Goal: Task Accomplishment & Management: Manage account settings

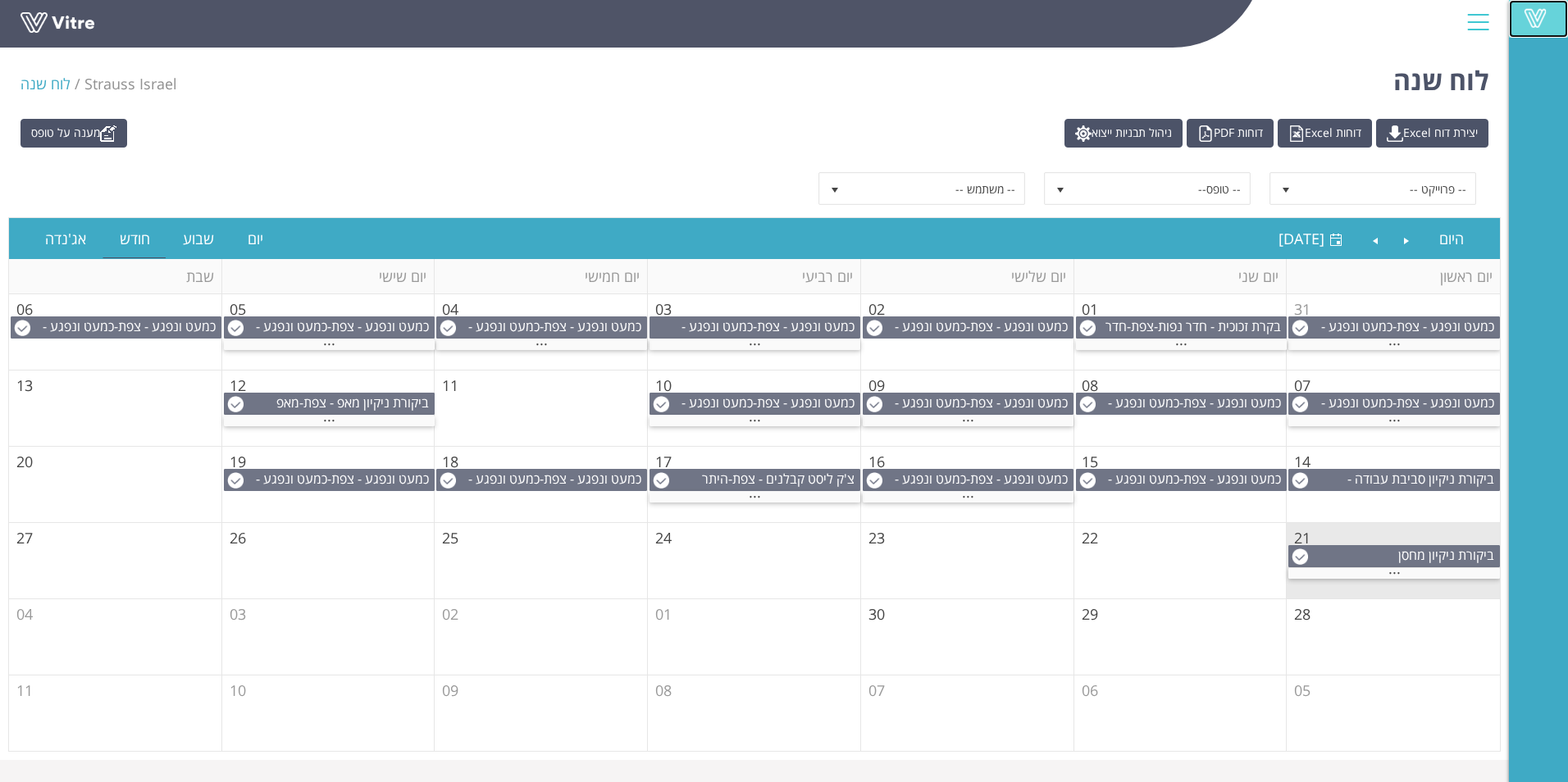
click at [1542, 14] on span at bounding box center [1536, 18] width 41 height 20
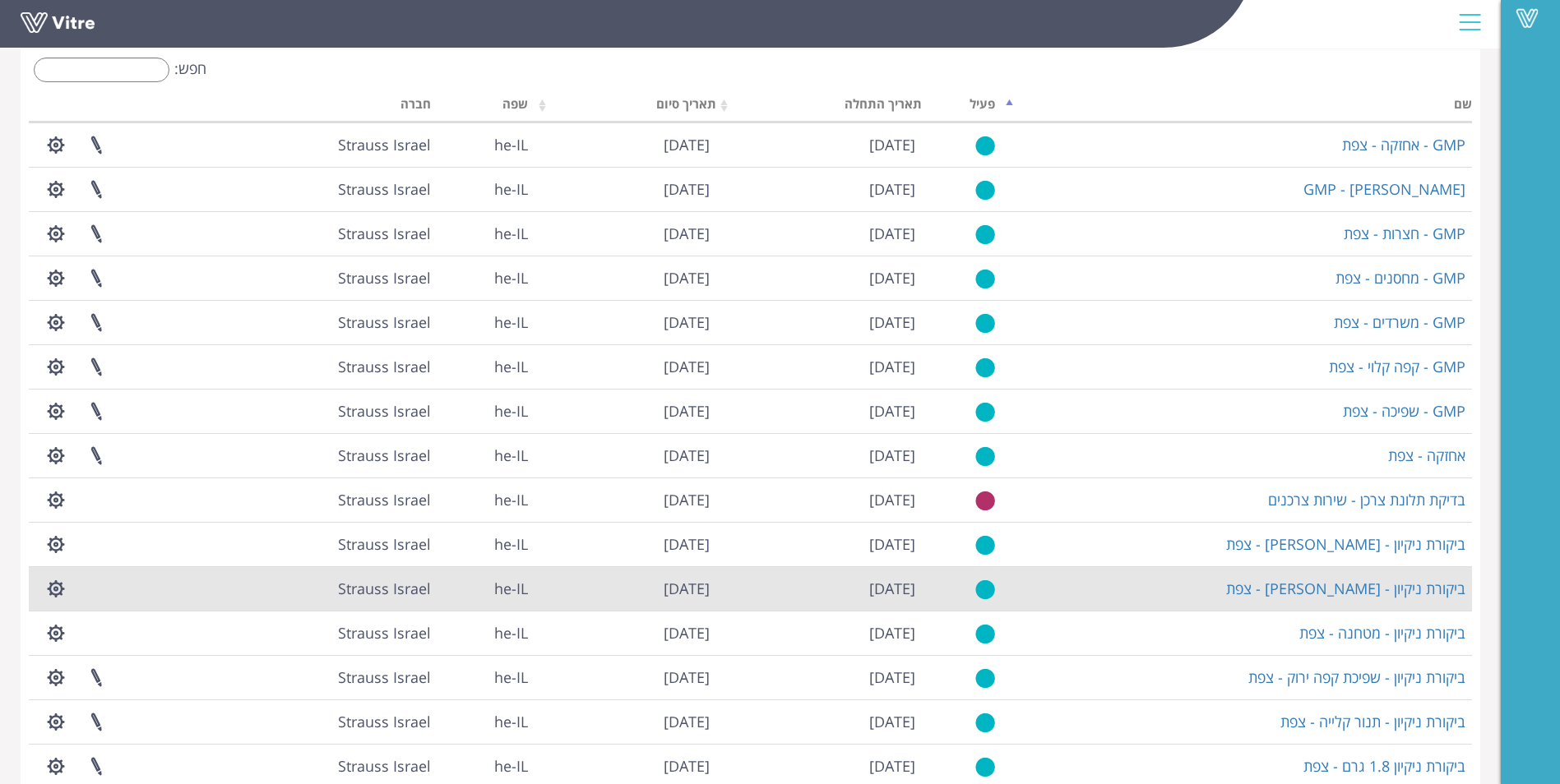
scroll to position [161, 0]
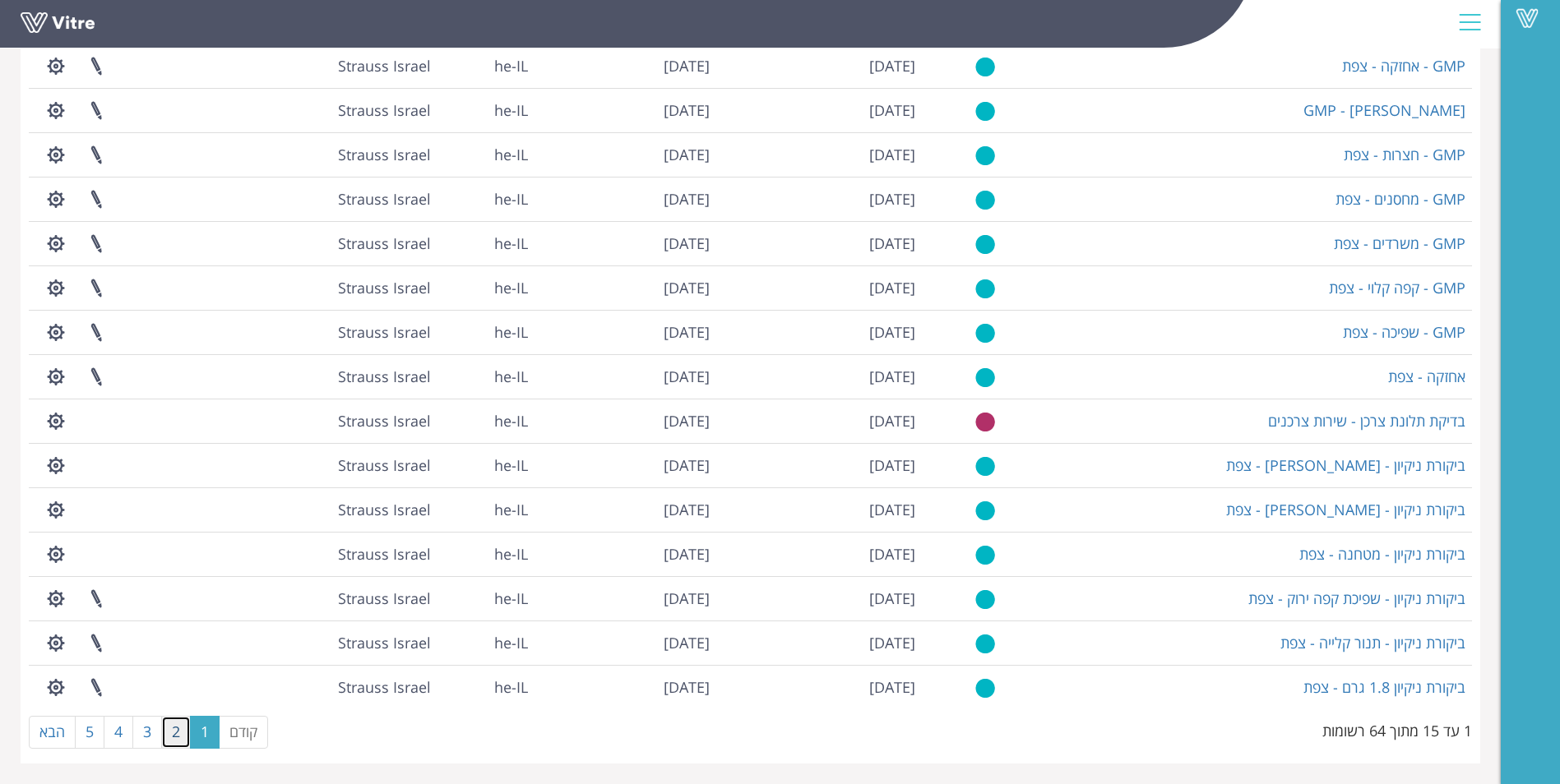
click at [178, 727] on link "2" at bounding box center [176, 732] width 30 height 33
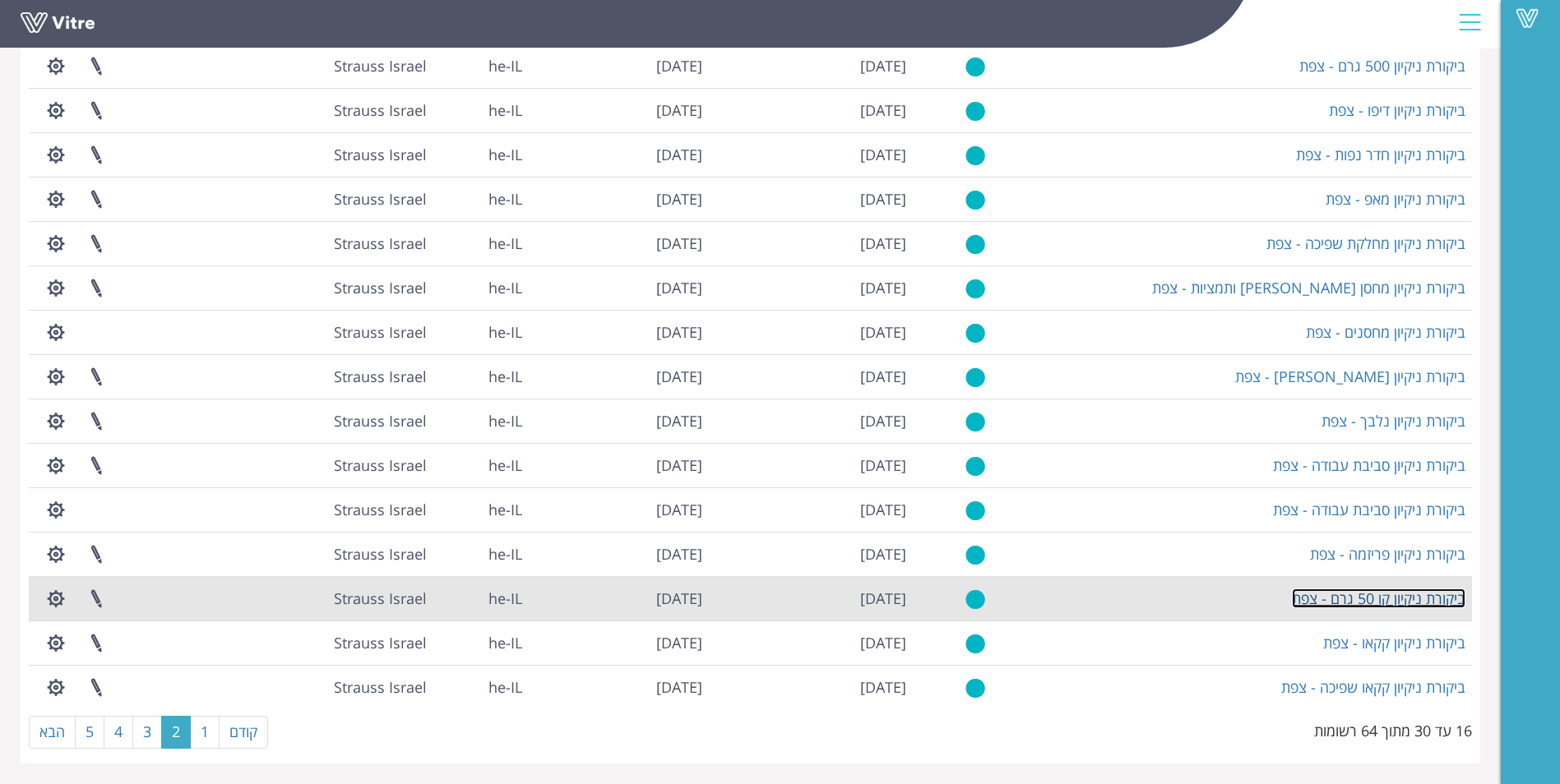
click at [1388, 602] on link "ביקורת ניקיון קו 50 גרם - צפת" at bounding box center [1378, 598] width 173 height 20
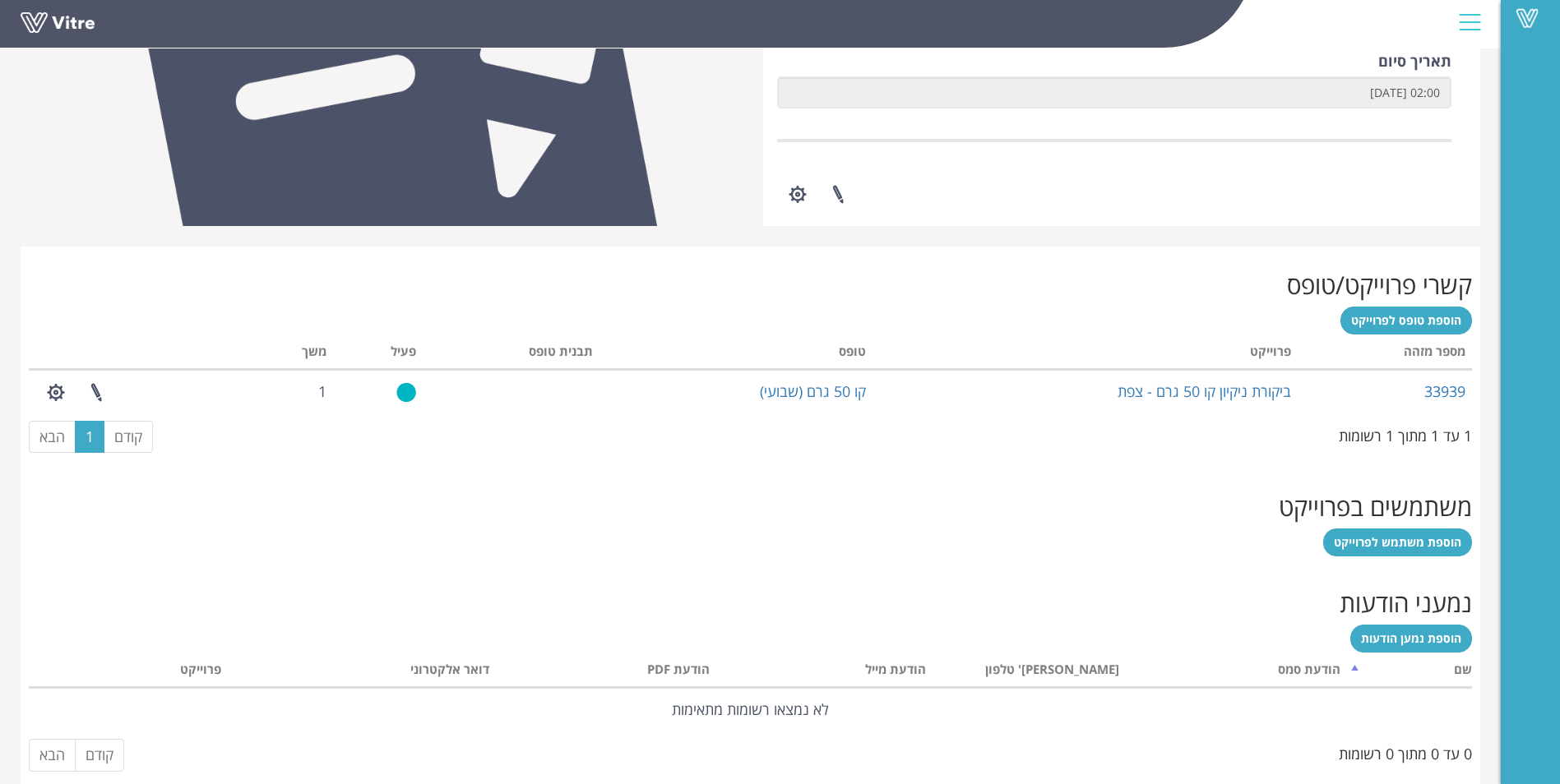
scroll to position [483, 0]
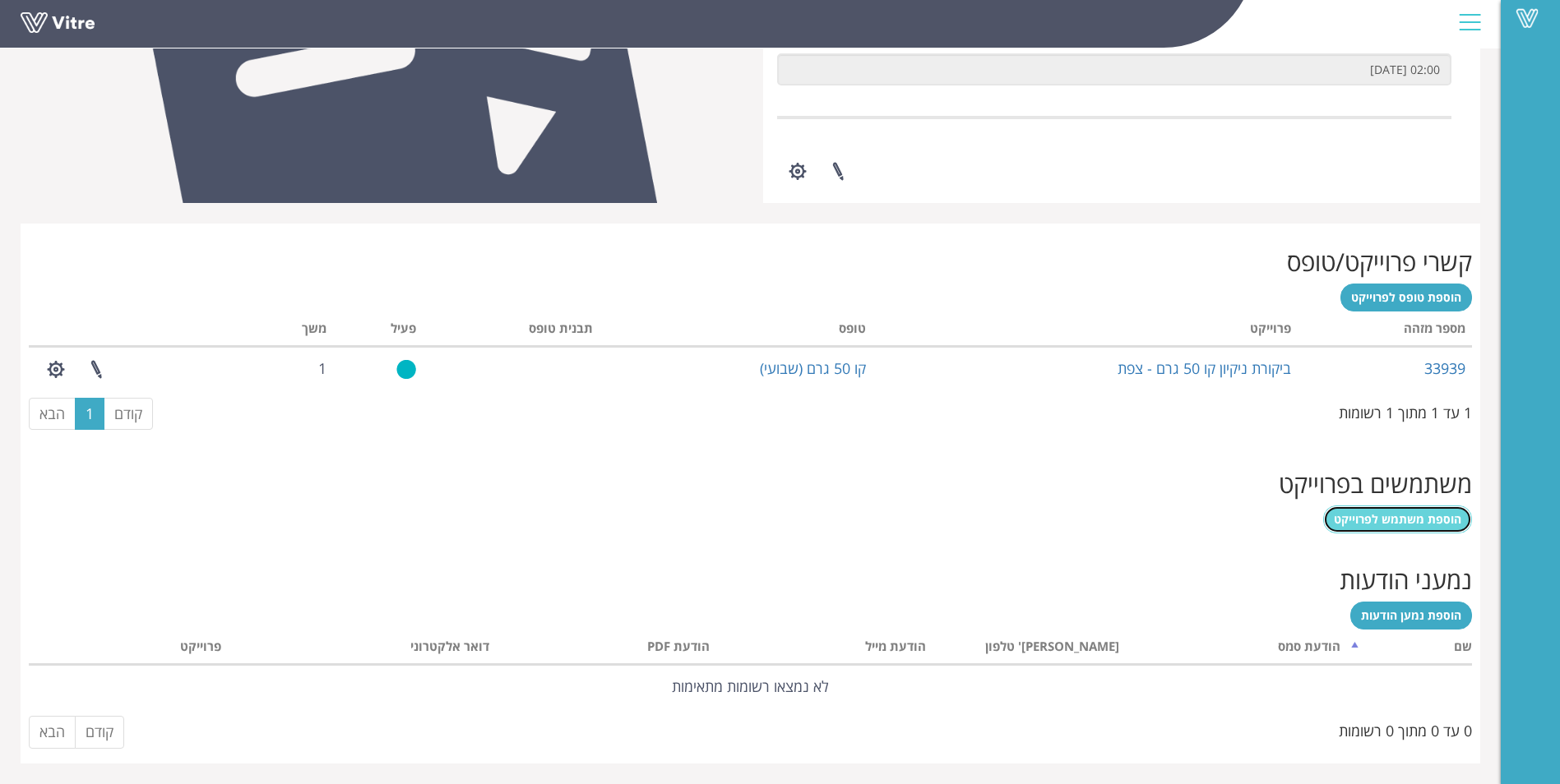
click at [1421, 523] on span "הוספת משתמש לפרוייקט" at bounding box center [1397, 519] width 128 height 15
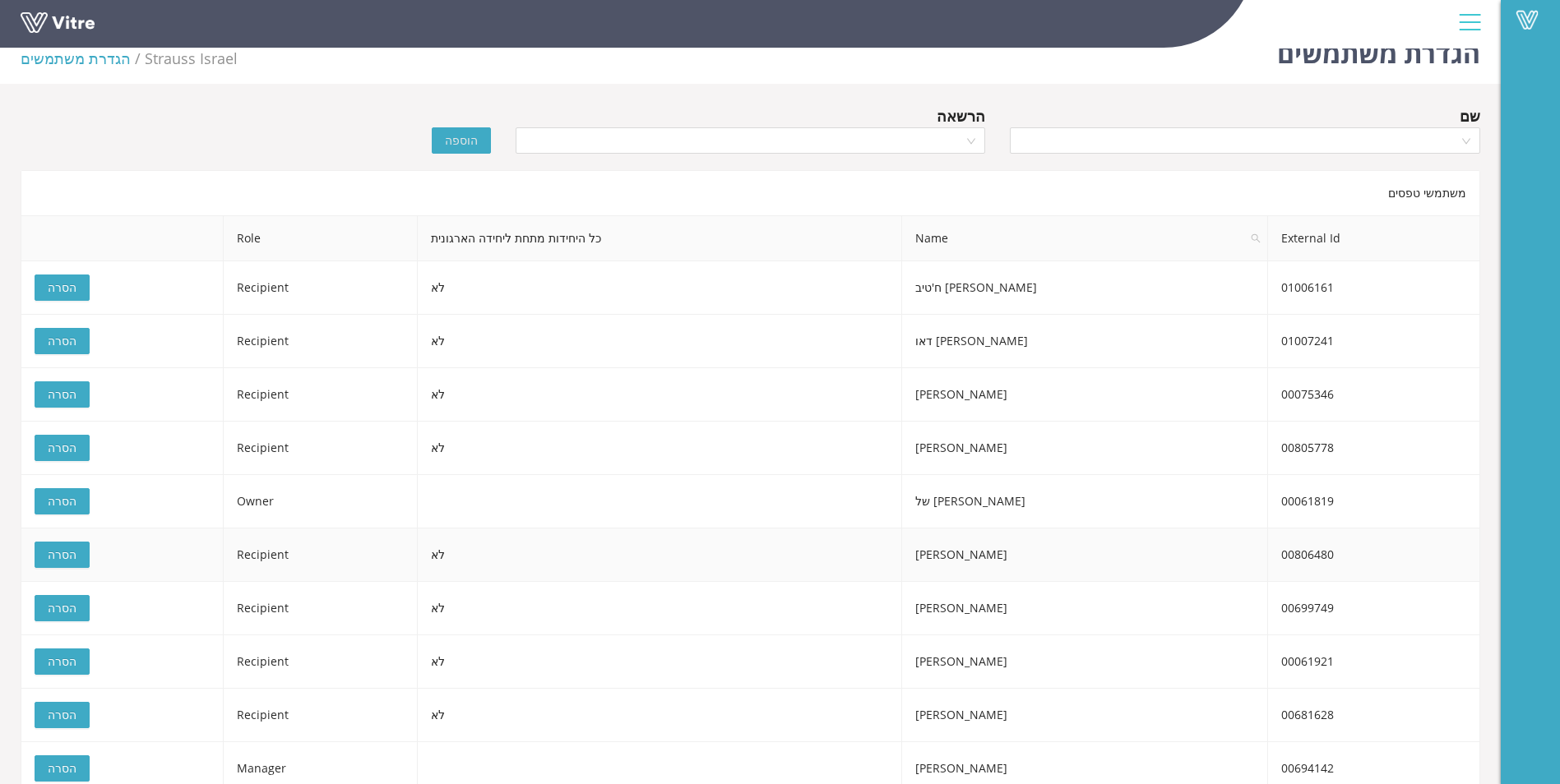
scroll to position [41, 0]
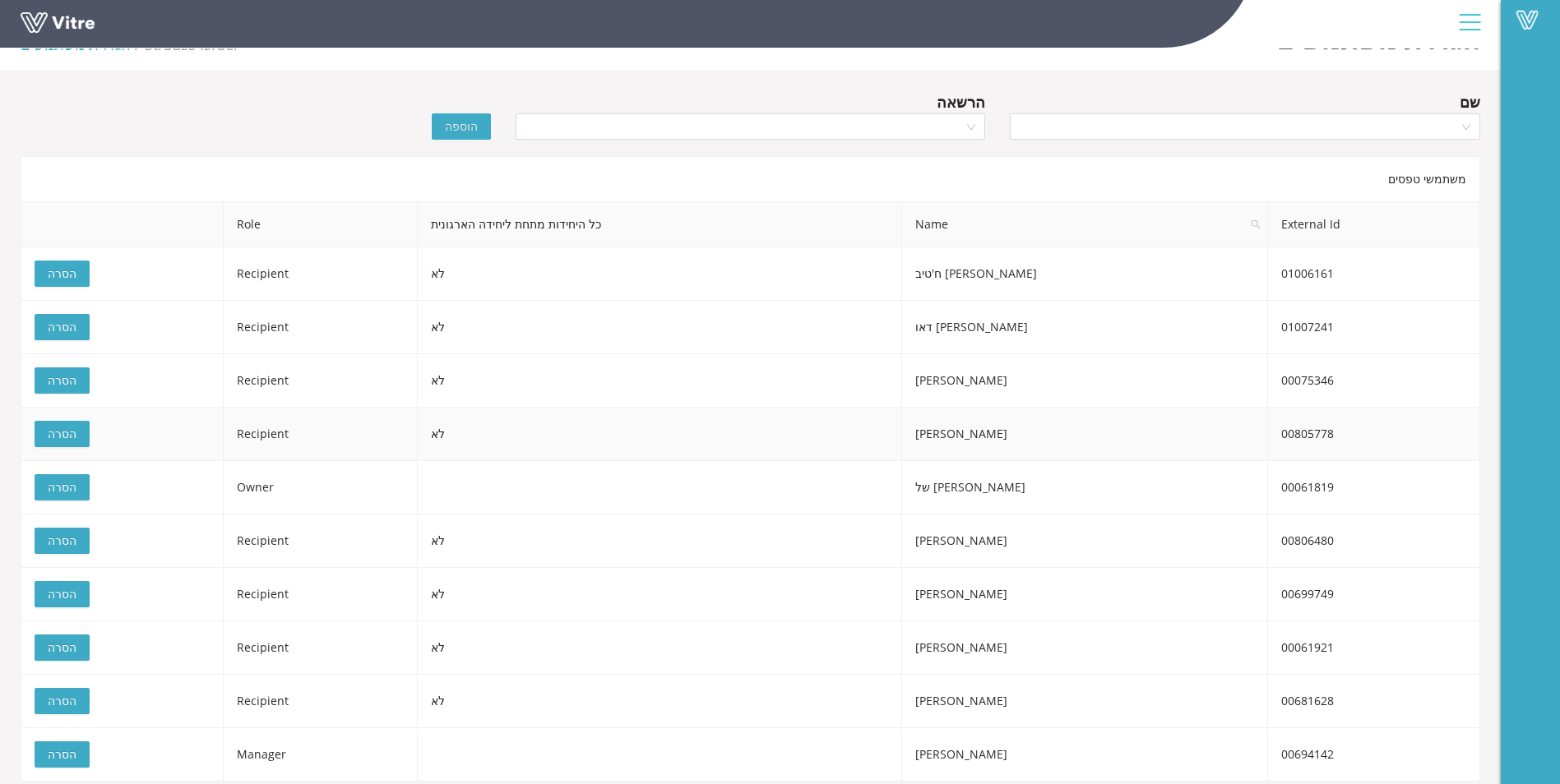
click at [62, 431] on span "הסרה" at bounding box center [63, 434] width 29 height 18
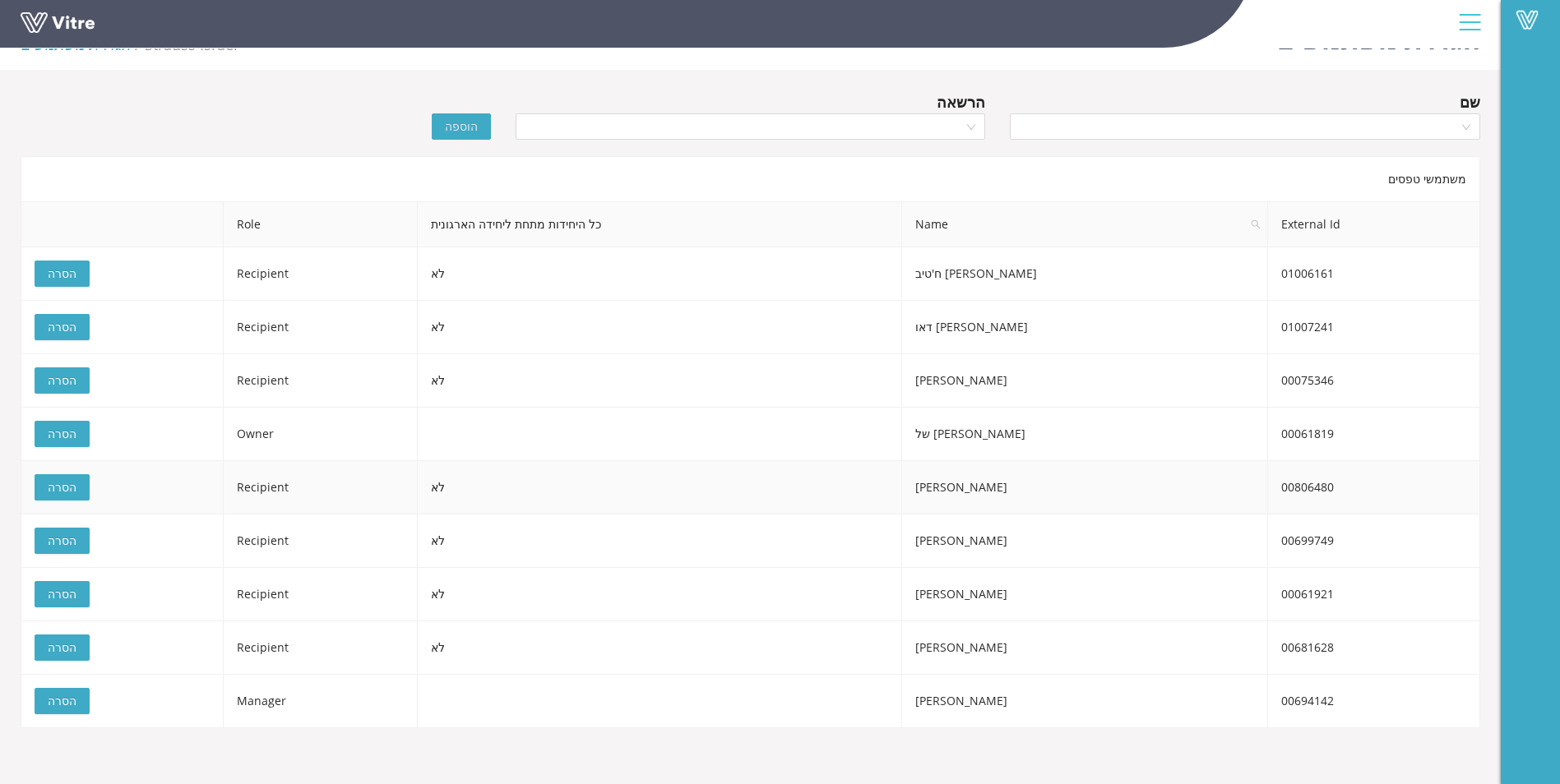
scroll to position [0, 0]
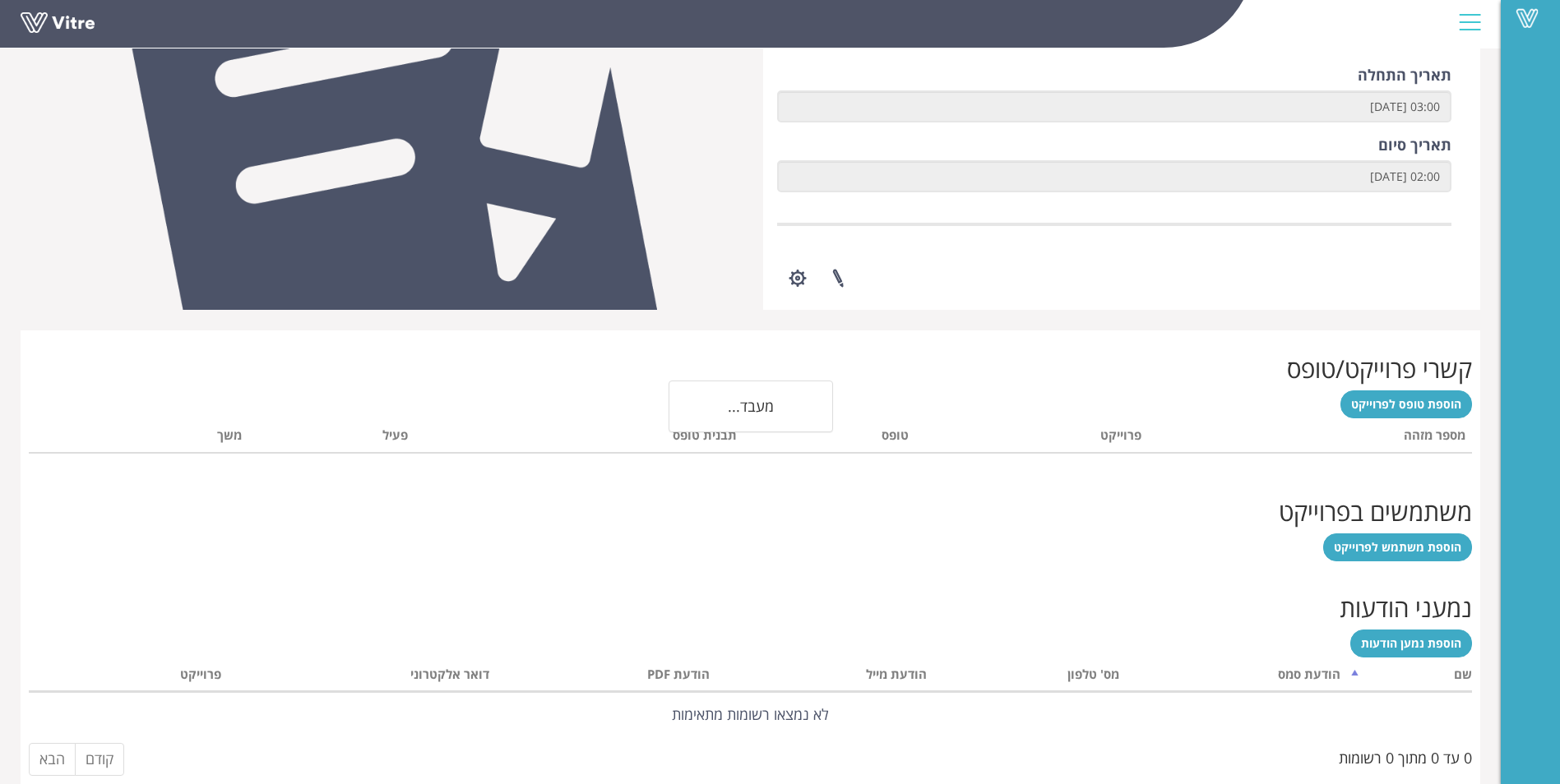
scroll to position [404, 0]
